Goal: Task Accomplishment & Management: Use online tool/utility

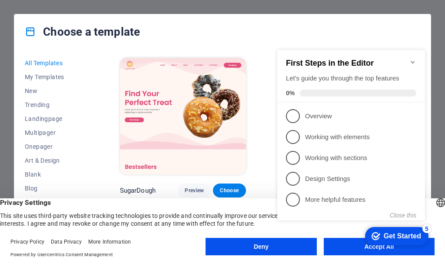
click div "checkmark Get Started 5 First Steps in the Editor Let's guide you through the t…"
click at [422, 58] on div "First Steps in the Editor Let's guide you through the top features 0%" at bounding box center [351, 76] width 148 height 52
click at [417, 58] on div "First Steps in the Editor Let's guide you through the top features 0%" at bounding box center [351, 76] width 148 height 52
click at [410, 59] on icon "Minimize checklist" at bounding box center [413, 62] width 7 height 7
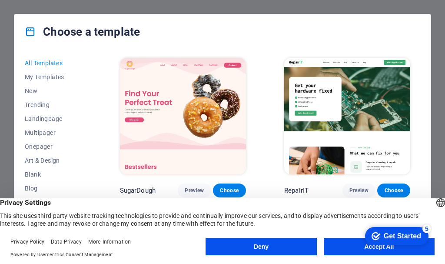
click at [349, 250] on button "Accept All" at bounding box center [379, 246] width 111 height 17
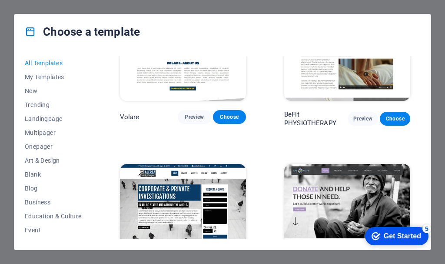
scroll to position [4826, 0]
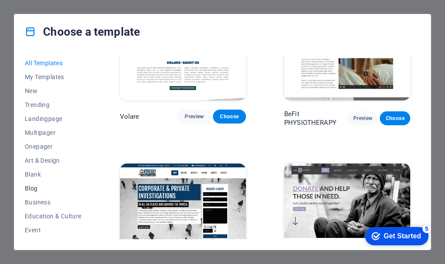
click at [36, 188] on span "Blog" at bounding box center [53, 188] width 57 height 7
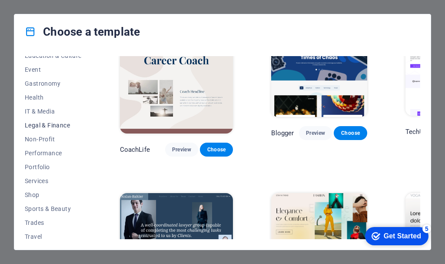
scroll to position [174, 0]
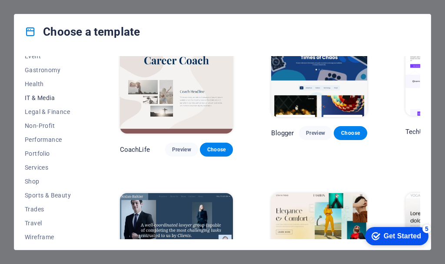
click at [45, 100] on span "IT & Media" at bounding box center [53, 97] width 57 height 7
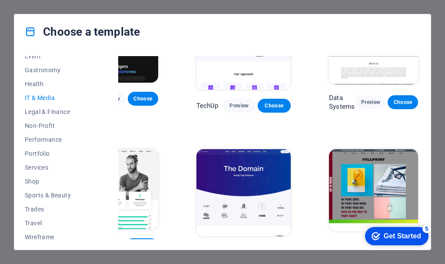
scroll to position [115, 51]
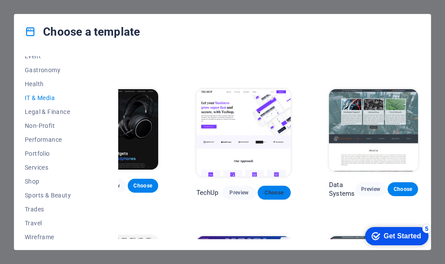
click at [267, 190] on span "Choose" at bounding box center [274, 192] width 19 height 7
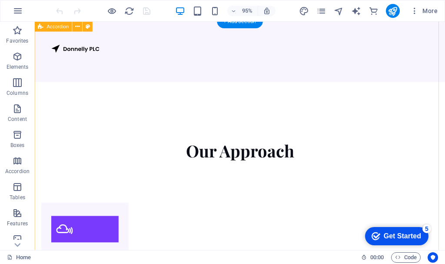
scroll to position [1000, 0]
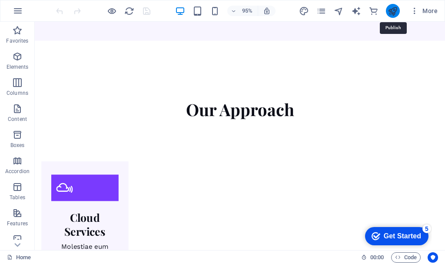
click at [392, 9] on icon "publish" at bounding box center [393, 11] width 10 height 10
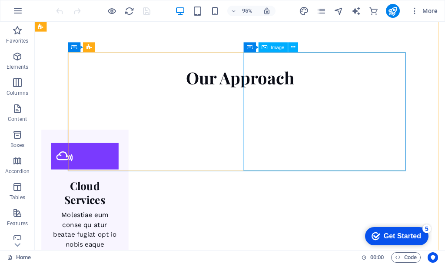
scroll to position [1174, 0]
